Goal: Check status: Check status

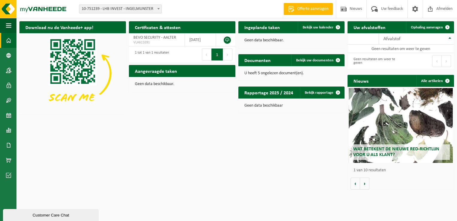
click at [159, 9] on b at bounding box center [158, 8] width 2 height 1
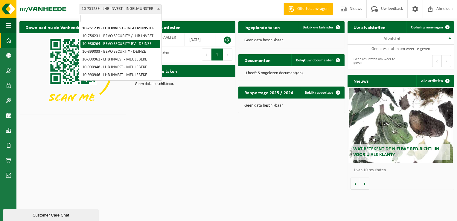
select select "165628"
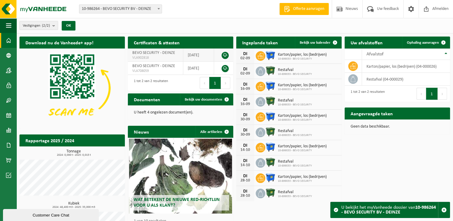
click at [156, 55] on span "BEVO SECURITY - DEINZE" at bounding box center [153, 53] width 43 height 4
click at [150, 68] on span "BEVO SECURITY - DEINZE" at bounding box center [153, 66] width 43 height 4
click at [169, 112] on p "U heeft 4 ongelezen document(en)." at bounding box center [180, 112] width 93 height 4
click at [225, 98] on span at bounding box center [226, 99] width 12 height 12
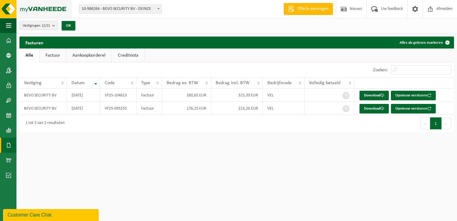
click at [11, 7] on img at bounding box center [36, 9] width 72 height 18
